Goal: Task Accomplishment & Management: Manage account settings

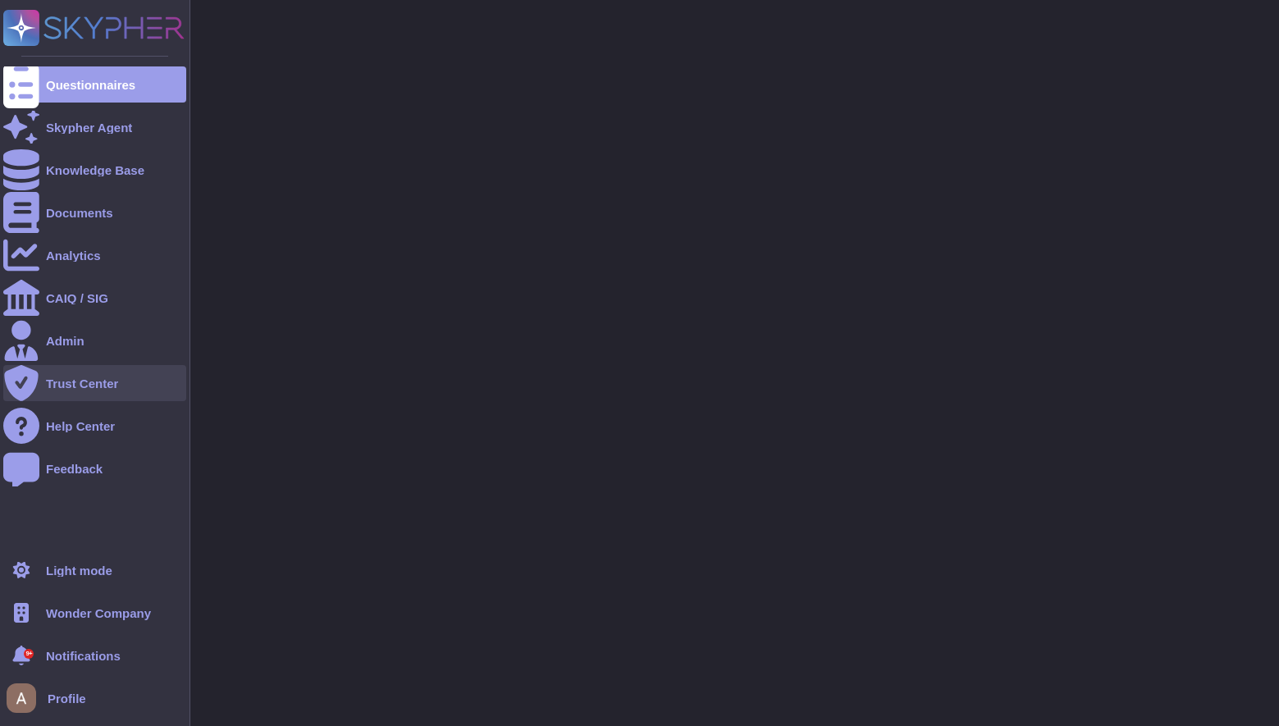
click at [85, 388] on div "Trust Center" at bounding box center [82, 383] width 72 height 12
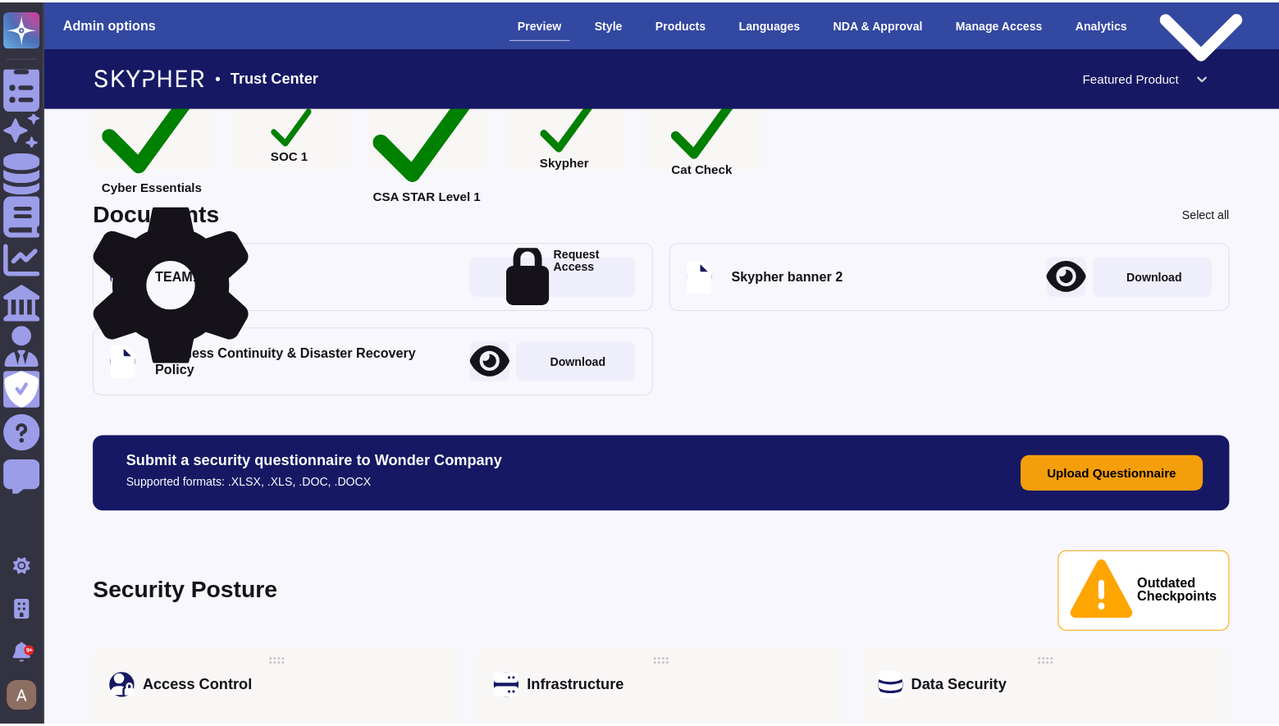
scroll to position [436, 0]
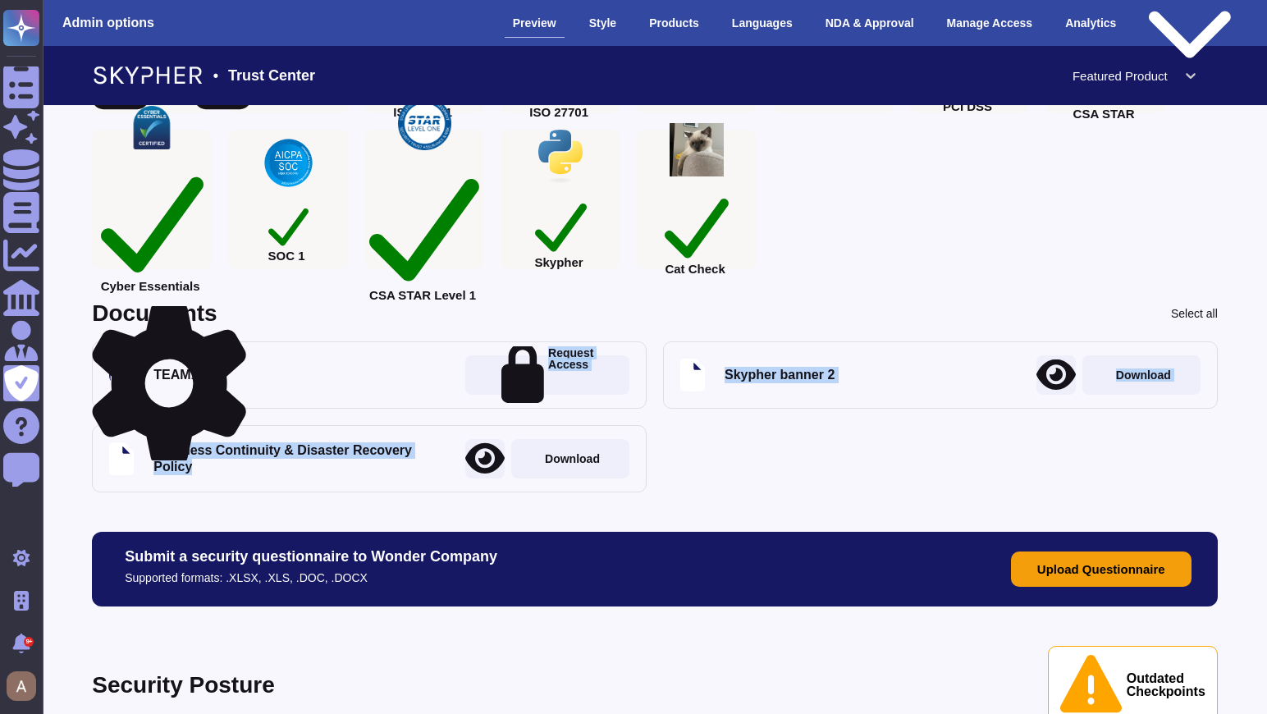
drag, startPoint x: 404, startPoint y: 455, endPoint x: 318, endPoint y: 396, distance: 104.3
click at [318, 396] on div "TEAM1 Request Access Skypher banner 2 Download Business Continuity & Disaster R…" at bounding box center [655, 416] width 1126 height 151
click at [235, 316] on icon at bounding box center [170, 383] width 154 height 164
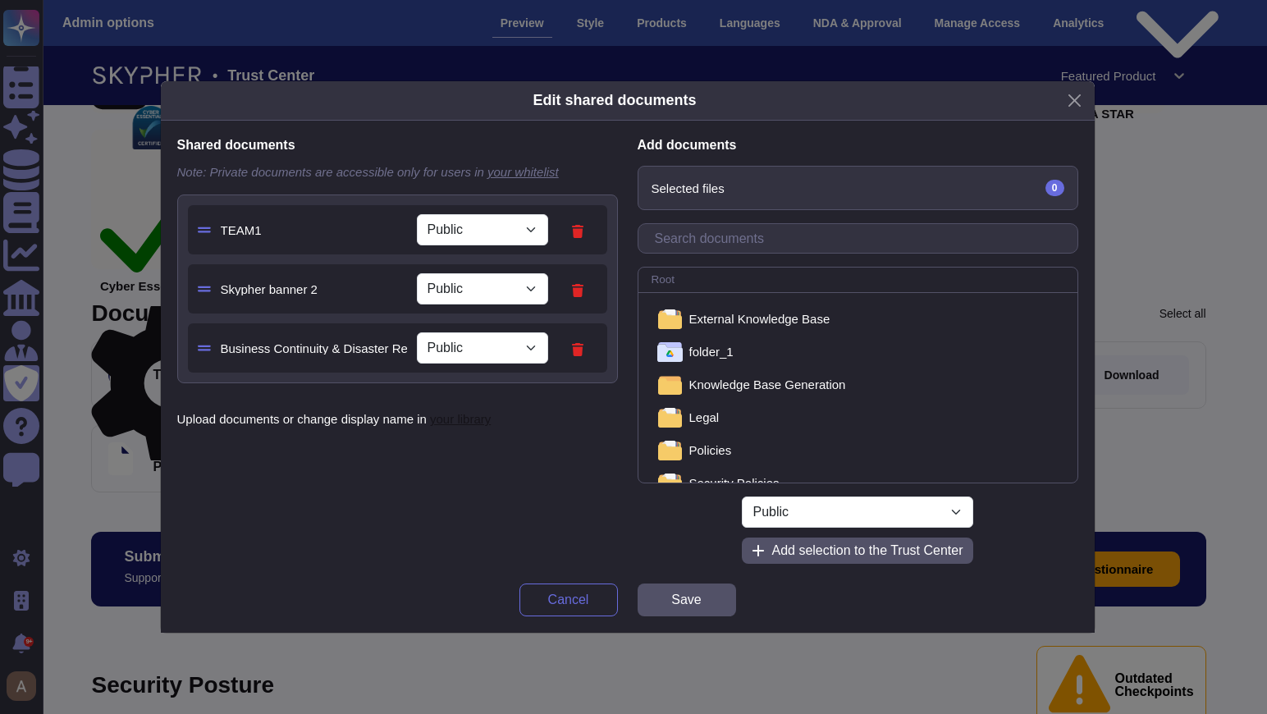
select select "PRIVATE"
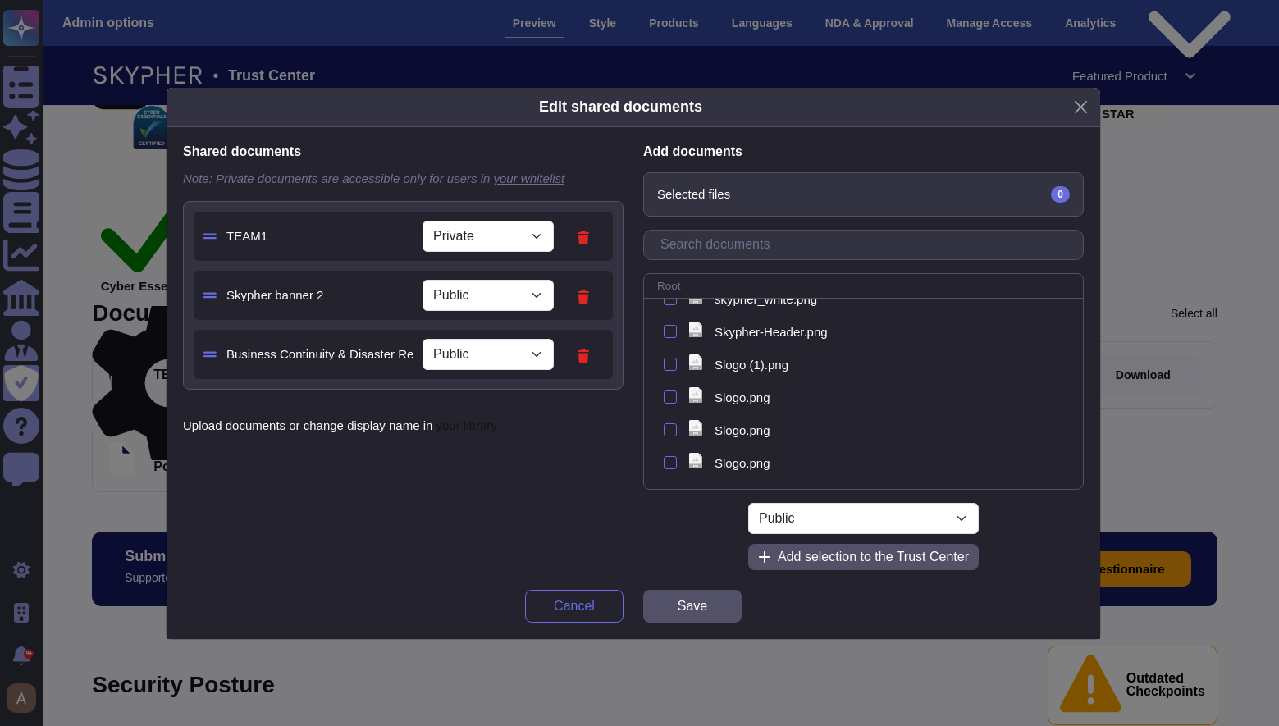
scroll to position [0, 0]
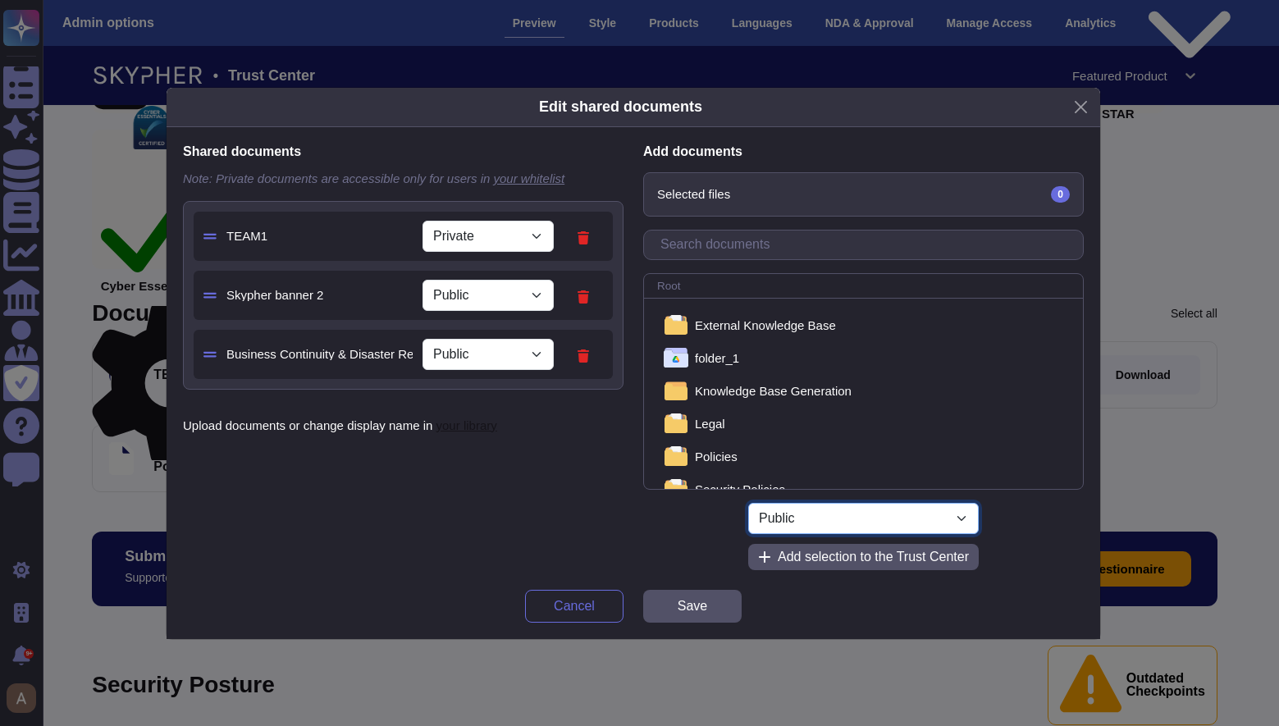
click at [862, 515] on select "Public Private" at bounding box center [863, 518] width 231 height 31
click at [748, 503] on select "Public Private" at bounding box center [863, 518] width 231 height 31
select select "PRIVATE"
click at [852, 519] on select "Public Private" at bounding box center [863, 518] width 231 height 31
click at [766, 195] on div "Selected files 0" at bounding box center [863, 194] width 439 height 43
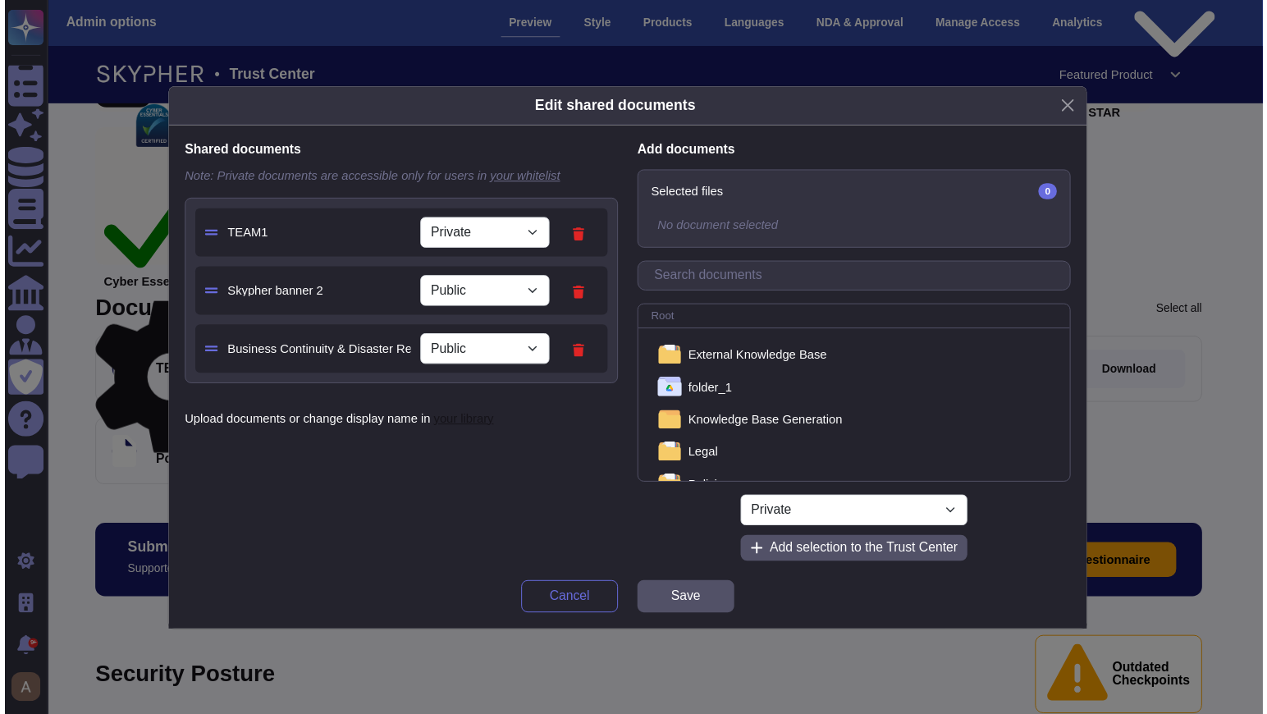
scroll to position [244, 0]
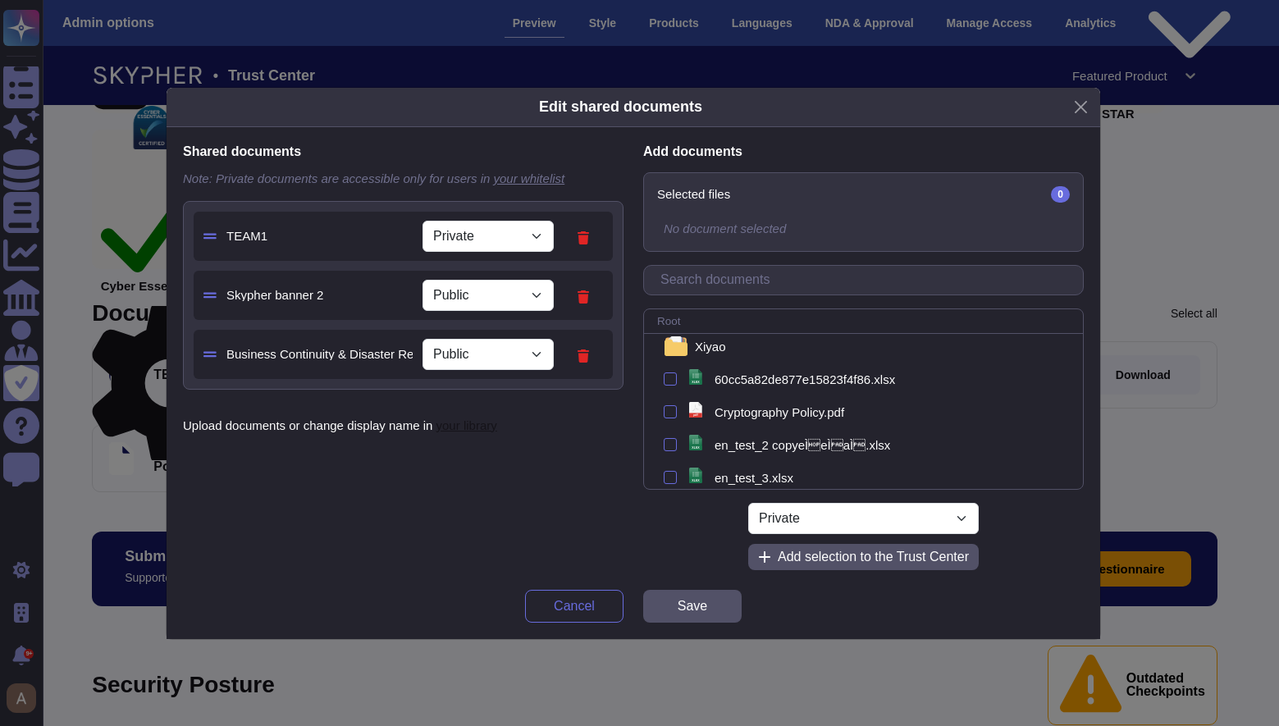
click at [89, 482] on div "Edit shared documents Shared documents Note: Private documents are accessible o…" at bounding box center [639, 363] width 1279 height 726
